Goal: Navigation & Orientation: Understand site structure

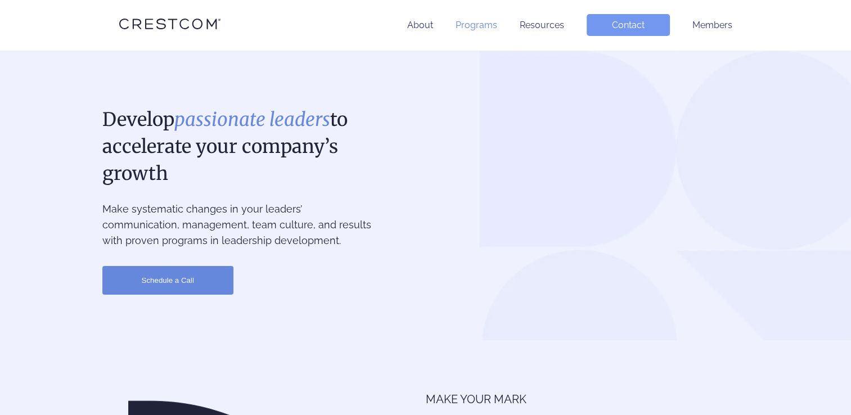
click at [476, 24] on link "Programs" at bounding box center [476, 25] width 42 height 11
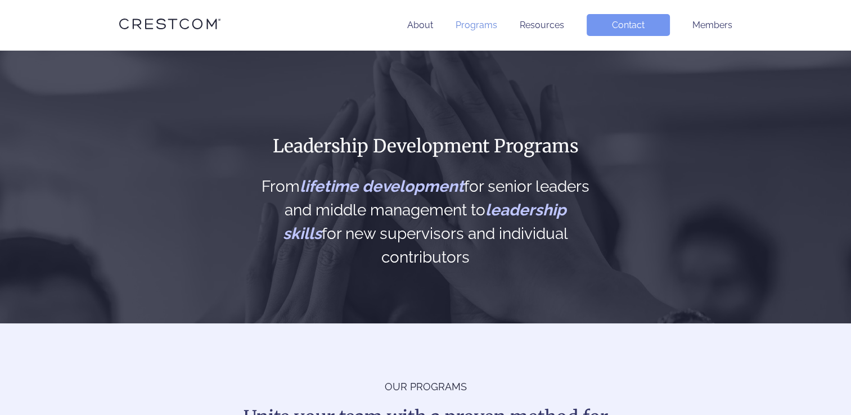
click at [475, 26] on link "Programs" at bounding box center [476, 25] width 42 height 11
click at [537, 26] on link "Resources" at bounding box center [542, 25] width 44 height 11
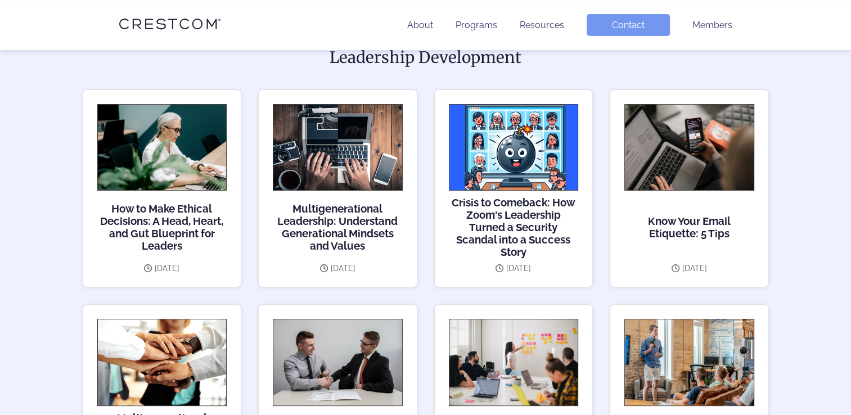
scroll to position [261, 0]
